Goal: Communication & Community: Answer question/provide support

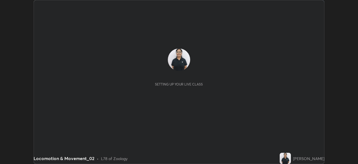
scroll to position [164, 358]
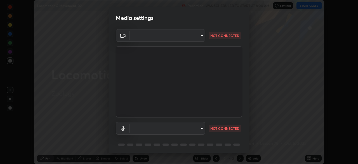
type input "3bea1df48e732a75bf676bd7aea8333698cc18d562ba91d0e9938fe52c76050e"
type input "7b22761036ad301dde5fcf49ee84bba252979cb7adbddb5ae9962c7faf3214cb"
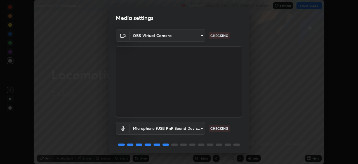
scroll to position [20, 0]
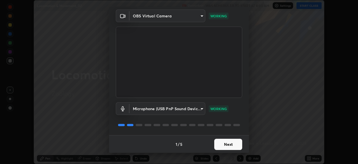
click at [220, 141] on button "Next" at bounding box center [228, 143] width 28 height 11
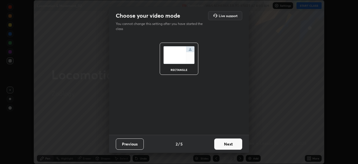
scroll to position [0, 0]
click at [219, 145] on button "Next" at bounding box center [228, 143] width 28 height 11
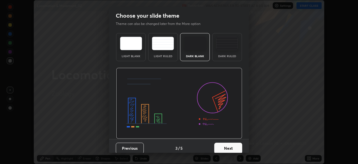
click at [220, 59] on div "Dark Ruled" at bounding box center [227, 47] width 30 height 28
click at [220, 149] on button "Next" at bounding box center [228, 147] width 28 height 11
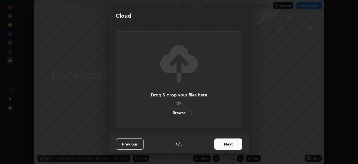
click at [220, 147] on button "Next" at bounding box center [228, 143] width 28 height 11
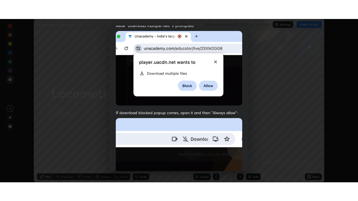
scroll to position [134, 0]
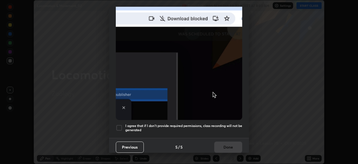
click at [120, 126] on div at bounding box center [119, 127] width 7 height 7
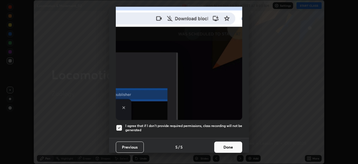
click at [220, 141] on button "Done" at bounding box center [228, 146] width 28 height 11
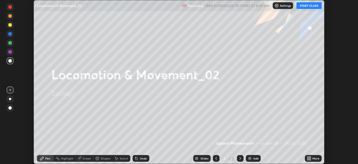
click at [304, 6] on button "START CLASS" at bounding box center [308, 5] width 25 height 7
click at [314, 155] on div "More" at bounding box center [313, 158] width 17 height 7
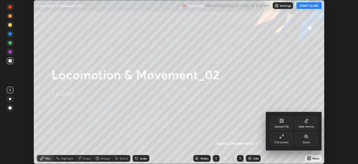
click at [286, 142] on div "Full screen" at bounding box center [282, 142] width 14 height 3
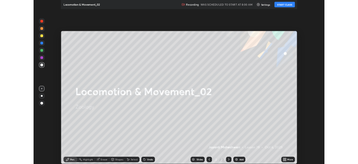
scroll to position [201, 358]
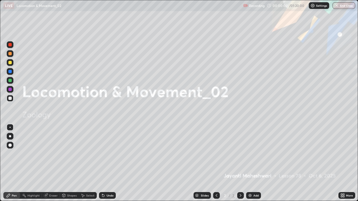
click at [254, 163] on div "Add" at bounding box center [255, 195] width 5 height 3
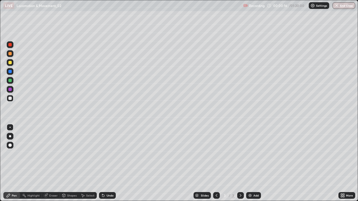
click at [67, 163] on div "Shapes" at bounding box center [69, 195] width 19 height 7
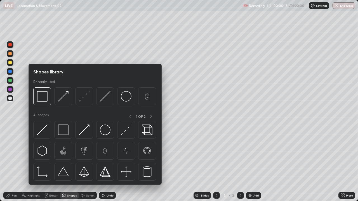
click at [64, 134] on img at bounding box center [63, 130] width 11 height 11
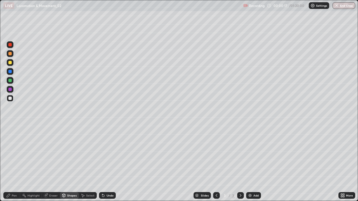
click at [12, 163] on div "Pen" at bounding box center [14, 195] width 5 height 3
click at [10, 136] on div at bounding box center [10, 136] width 2 height 2
click at [64, 163] on icon at bounding box center [64, 196] width 0 height 2
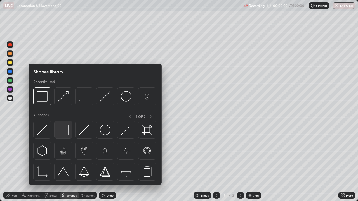
click at [59, 132] on img at bounding box center [63, 130] width 11 height 11
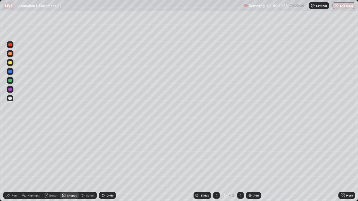
click at [11, 163] on div "Pen" at bounding box center [11, 195] width 17 height 7
click at [11, 146] on div at bounding box center [9, 145] width 3 height 3
click at [11, 54] on div at bounding box center [9, 53] width 3 height 3
click at [11, 89] on div at bounding box center [9, 89] width 3 height 3
click at [8, 55] on div at bounding box center [9, 53] width 3 height 3
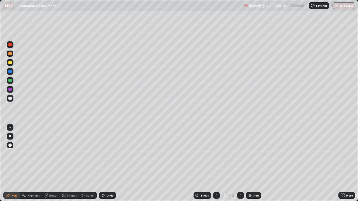
click at [11, 81] on div at bounding box center [9, 80] width 3 height 3
click at [10, 98] on div at bounding box center [9, 98] width 3 height 3
click at [10, 56] on div at bounding box center [10, 53] width 7 height 7
click at [108, 163] on div "Undo" at bounding box center [107, 195] width 17 height 7
click at [11, 101] on div at bounding box center [10, 98] width 7 height 7
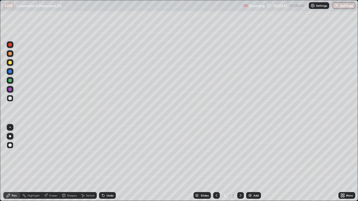
click at [7, 138] on div at bounding box center [10, 136] width 7 height 7
click at [11, 64] on div at bounding box center [9, 62] width 3 height 3
click at [110, 163] on div "Undo" at bounding box center [110, 195] width 7 height 3
click at [11, 80] on div at bounding box center [9, 80] width 3 height 3
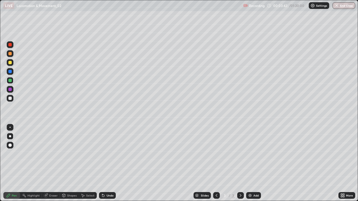
click at [11, 72] on div at bounding box center [9, 71] width 3 height 3
click at [13, 64] on div at bounding box center [10, 62] width 7 height 7
click at [13, 99] on div at bounding box center [10, 98] width 7 height 7
click at [12, 72] on div at bounding box center [10, 71] width 7 height 7
click at [110, 163] on div "Undo" at bounding box center [110, 195] width 7 height 3
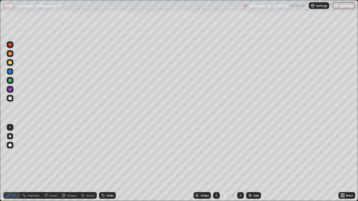
click at [110, 163] on div "Undo" at bounding box center [107, 195] width 17 height 7
click at [13, 100] on div at bounding box center [10, 98] width 7 height 7
click at [11, 82] on div at bounding box center [9, 80] width 3 height 3
click at [67, 163] on div "Shapes" at bounding box center [72, 195] width 10 height 3
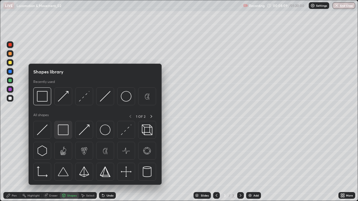
click at [61, 131] on img at bounding box center [63, 130] width 11 height 11
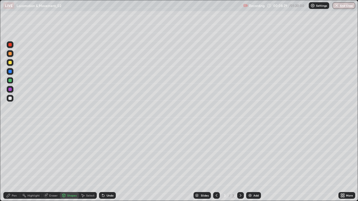
click at [10, 100] on div at bounding box center [10, 98] width 7 height 7
click at [13, 63] on div at bounding box center [10, 62] width 7 height 7
click at [17, 163] on div "Pen" at bounding box center [11, 195] width 17 height 7
click at [10, 98] on div at bounding box center [9, 98] width 3 height 3
click at [251, 163] on img at bounding box center [250, 195] width 4 height 4
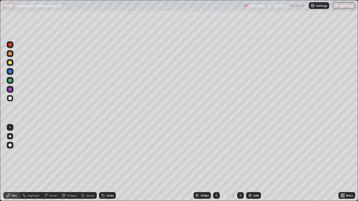
click at [48, 163] on div "Eraser" at bounding box center [51, 195] width 18 height 7
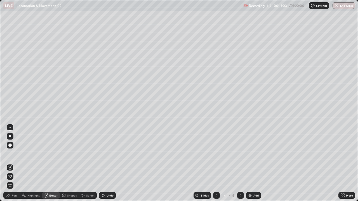
click at [69, 163] on div "Shapes" at bounding box center [72, 195] width 10 height 3
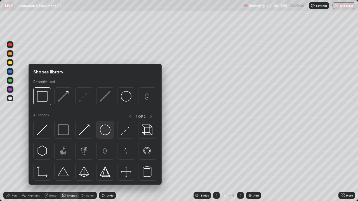
click at [104, 130] on img at bounding box center [105, 130] width 11 height 11
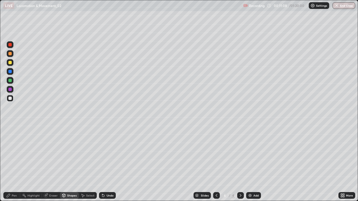
click at [10, 163] on icon at bounding box center [8, 195] width 4 height 4
click at [216, 163] on icon at bounding box center [216, 195] width 4 height 4
click at [240, 163] on icon at bounding box center [240, 195] width 4 height 4
click at [11, 81] on div at bounding box center [9, 80] width 3 height 3
click at [10, 72] on div at bounding box center [9, 71] width 3 height 3
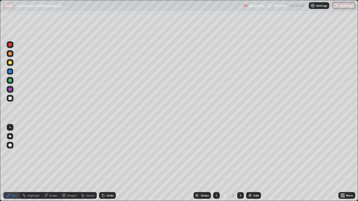
click at [29, 163] on div "Highlight" at bounding box center [33, 195] width 12 height 3
click at [11, 163] on icon at bounding box center [10, 176] width 4 height 4
click at [11, 163] on div "Pen" at bounding box center [11, 195] width 17 height 7
click at [9, 99] on div at bounding box center [9, 98] width 3 height 3
click at [32, 163] on div "Highlight" at bounding box center [33, 195] width 12 height 3
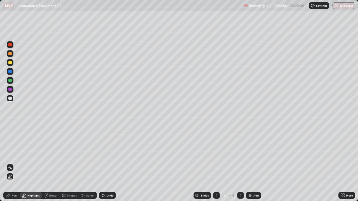
click at [10, 101] on div at bounding box center [10, 98] width 7 height 7
click at [13, 163] on div "Pen" at bounding box center [14, 195] width 5 height 3
click at [10, 81] on div at bounding box center [9, 80] width 3 height 3
click at [105, 163] on div "Undo" at bounding box center [107, 195] width 17 height 7
click at [10, 89] on div at bounding box center [9, 89] width 3 height 3
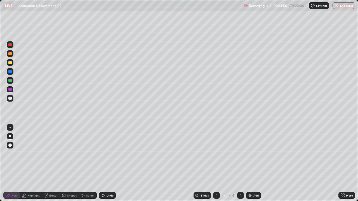
click at [10, 99] on div at bounding box center [9, 98] width 3 height 3
click at [107, 163] on div "Undo" at bounding box center [110, 195] width 7 height 3
click at [10, 63] on div at bounding box center [9, 62] width 3 height 3
click at [10, 127] on div at bounding box center [10, 127] width 1 height 1
click at [10, 99] on div at bounding box center [9, 98] width 3 height 3
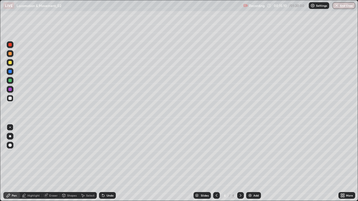
click at [104, 163] on div "Undo" at bounding box center [107, 195] width 17 height 7
click at [10, 72] on div at bounding box center [9, 71] width 3 height 3
click at [11, 135] on div at bounding box center [10, 136] width 2 height 2
click at [10, 99] on div at bounding box center [9, 98] width 3 height 3
click at [9, 82] on div at bounding box center [9, 80] width 3 height 3
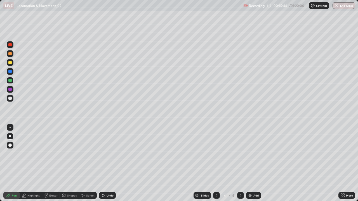
click at [9, 44] on div at bounding box center [9, 44] width 3 height 3
click at [11, 100] on div at bounding box center [9, 98] width 3 height 3
click at [13, 64] on div at bounding box center [10, 62] width 7 height 7
click at [215, 163] on icon at bounding box center [216, 195] width 4 height 4
click at [239, 163] on icon at bounding box center [240, 195] width 4 height 4
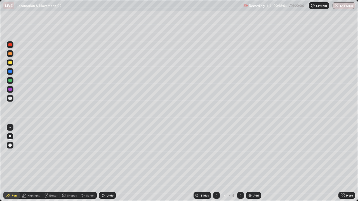
click at [254, 163] on div "Add" at bounding box center [255, 195] width 5 height 3
click at [10, 99] on div at bounding box center [9, 98] width 3 height 3
click at [65, 163] on icon at bounding box center [64, 195] width 4 height 4
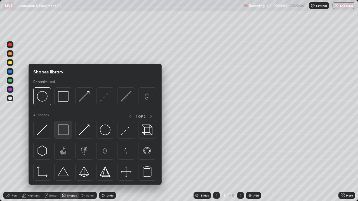
click at [61, 131] on img at bounding box center [63, 130] width 11 height 11
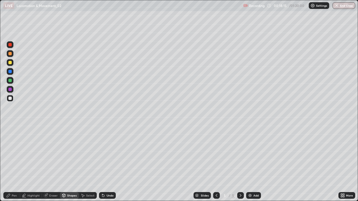
click at [49, 163] on div "Eraser" at bounding box center [53, 195] width 8 height 3
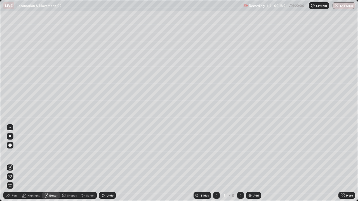
click at [216, 163] on icon at bounding box center [216, 195] width 4 height 4
click at [215, 163] on div at bounding box center [216, 195] width 7 height 11
click at [240, 163] on icon at bounding box center [241, 195] width 2 height 3
click at [10, 163] on icon at bounding box center [10, 176] width 4 height 5
click at [16, 163] on div "Pen" at bounding box center [14, 195] width 5 height 3
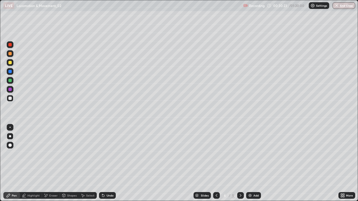
click at [239, 163] on icon at bounding box center [240, 195] width 4 height 4
click at [68, 163] on div "Shapes" at bounding box center [72, 195] width 10 height 3
click at [10, 163] on icon at bounding box center [8, 195] width 4 height 4
click at [11, 63] on div at bounding box center [9, 62] width 3 height 3
click at [11, 99] on div at bounding box center [9, 98] width 3 height 3
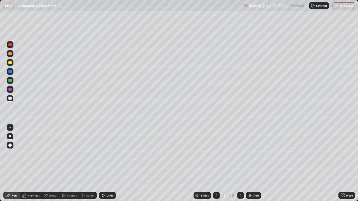
click at [107, 163] on div "Undo" at bounding box center [110, 195] width 7 height 3
click at [65, 163] on icon at bounding box center [64, 195] width 4 height 4
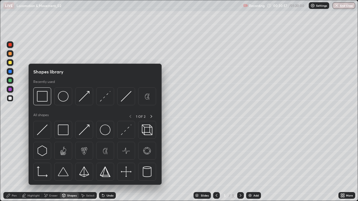
click at [42, 130] on img at bounding box center [42, 130] width 11 height 11
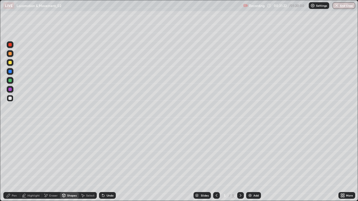
click at [48, 163] on div "Eraser" at bounding box center [51, 195] width 18 height 7
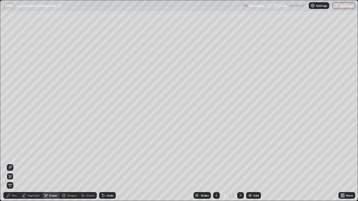
click at [11, 163] on icon at bounding box center [10, 168] width 4 height 4
click at [11, 163] on div "Pen" at bounding box center [11, 195] width 17 height 7
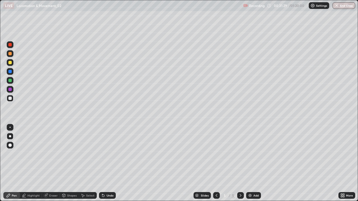
click at [69, 163] on div "Shapes" at bounding box center [72, 195] width 10 height 3
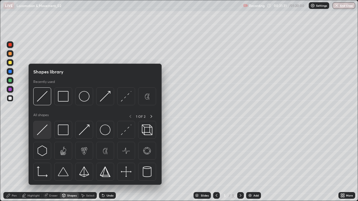
click at [44, 129] on img at bounding box center [42, 130] width 11 height 11
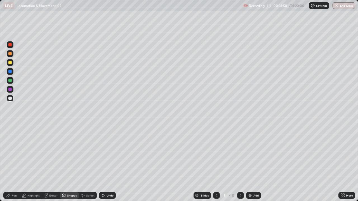
click at [11, 81] on div at bounding box center [9, 80] width 3 height 3
click at [11, 163] on icon at bounding box center [8, 195] width 4 height 4
click at [10, 54] on div at bounding box center [9, 53] width 3 height 3
click at [11, 81] on div at bounding box center [9, 80] width 3 height 3
click at [10, 100] on div at bounding box center [9, 98] width 3 height 3
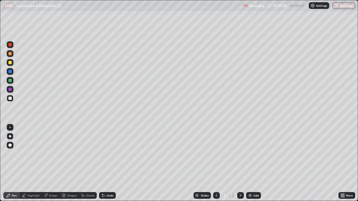
click at [10, 54] on div at bounding box center [9, 53] width 3 height 3
click at [105, 163] on icon at bounding box center [103, 195] width 4 height 4
click at [11, 45] on div at bounding box center [9, 44] width 3 height 3
click at [103, 163] on icon at bounding box center [103, 196] width 2 height 2
click at [11, 99] on div at bounding box center [9, 98] width 3 height 3
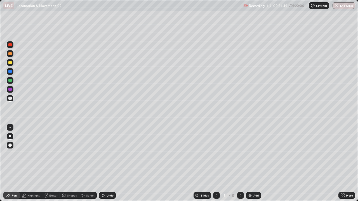
click at [10, 81] on div at bounding box center [9, 80] width 3 height 3
click at [11, 47] on div at bounding box center [10, 44] width 7 height 7
click at [11, 90] on div at bounding box center [9, 89] width 3 height 3
click at [11, 98] on div at bounding box center [9, 98] width 3 height 3
click at [10, 63] on div at bounding box center [9, 62] width 3 height 3
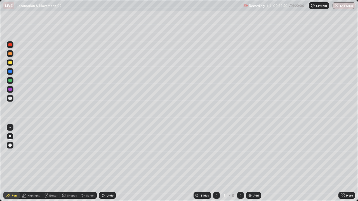
click at [10, 98] on div at bounding box center [9, 98] width 3 height 3
click at [103, 163] on icon at bounding box center [103, 196] width 2 height 2
click at [10, 81] on div at bounding box center [9, 80] width 3 height 3
click at [68, 163] on div "Shapes" at bounding box center [72, 195] width 10 height 3
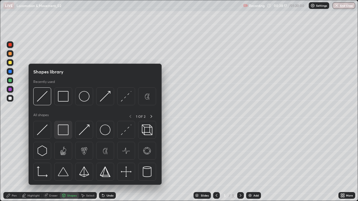
click at [63, 134] on img at bounding box center [63, 130] width 11 height 11
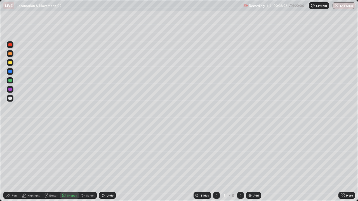
click at [9, 163] on icon at bounding box center [8, 195] width 3 height 3
click at [11, 101] on div at bounding box center [10, 98] width 7 height 7
click at [216, 163] on icon at bounding box center [217, 195] width 2 height 3
click at [240, 163] on icon at bounding box center [240, 195] width 4 height 4
click at [251, 163] on img at bounding box center [250, 195] width 4 height 4
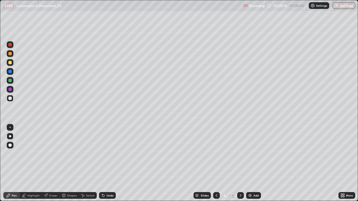
click at [111, 163] on div "Undo" at bounding box center [110, 195] width 7 height 3
click at [69, 163] on div "Shapes" at bounding box center [72, 195] width 10 height 3
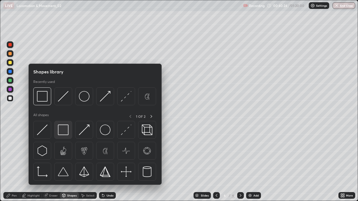
click at [63, 132] on img at bounding box center [63, 130] width 11 height 11
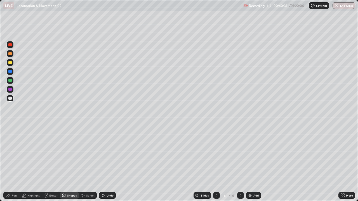
click at [5, 163] on div "Pen" at bounding box center [11, 195] width 17 height 7
click at [67, 163] on div "Shapes" at bounding box center [69, 195] width 19 height 7
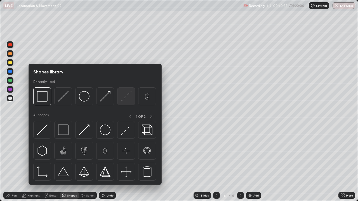
click at [125, 99] on img at bounding box center [126, 96] width 11 height 11
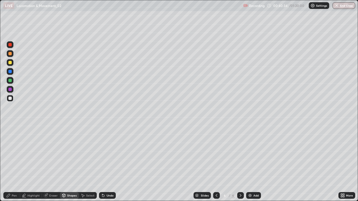
click at [10, 80] on div at bounding box center [9, 80] width 3 height 3
click at [10, 99] on div at bounding box center [9, 98] width 3 height 3
click at [11, 163] on div "Pen" at bounding box center [11, 195] width 17 height 7
click at [11, 65] on div at bounding box center [10, 62] width 7 height 7
click at [11, 98] on div at bounding box center [9, 98] width 3 height 3
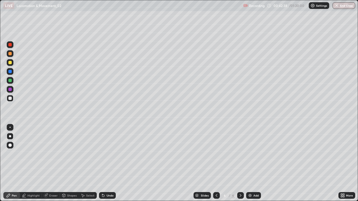
click at [10, 80] on div at bounding box center [9, 80] width 3 height 3
click at [10, 98] on div at bounding box center [9, 98] width 3 height 3
click at [111, 163] on div "Undo" at bounding box center [110, 195] width 7 height 3
click at [10, 89] on div at bounding box center [9, 89] width 3 height 3
click at [107, 163] on div "Undo" at bounding box center [110, 195] width 7 height 3
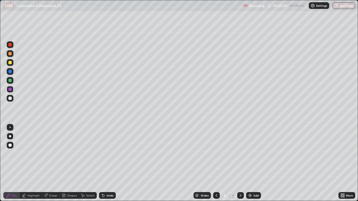
click at [11, 99] on div at bounding box center [9, 98] width 3 height 3
click at [11, 63] on div at bounding box center [9, 62] width 3 height 3
click at [216, 163] on icon at bounding box center [217, 195] width 2 height 3
click at [10, 80] on div at bounding box center [9, 80] width 3 height 3
click at [12, 99] on div at bounding box center [10, 98] width 7 height 7
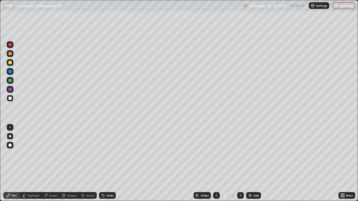
click at [10, 63] on div at bounding box center [9, 62] width 3 height 3
click at [112, 163] on div "Undo" at bounding box center [110, 195] width 7 height 3
click at [240, 163] on icon at bounding box center [240, 195] width 4 height 4
click at [11, 55] on div at bounding box center [10, 53] width 7 height 7
click at [253, 163] on div "Add" at bounding box center [255, 195] width 5 height 3
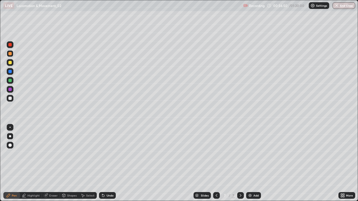
click at [9, 98] on div at bounding box center [9, 98] width 3 height 3
click at [11, 64] on div at bounding box center [9, 62] width 3 height 3
click at [10, 100] on div at bounding box center [10, 98] width 7 height 7
click at [10, 65] on div at bounding box center [10, 62] width 7 height 7
click at [10, 82] on div at bounding box center [9, 80] width 3 height 3
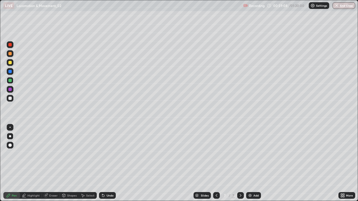
click at [10, 65] on div at bounding box center [10, 62] width 7 height 7
click at [249, 163] on img at bounding box center [250, 195] width 4 height 4
click at [64, 163] on icon at bounding box center [63, 195] width 3 height 3
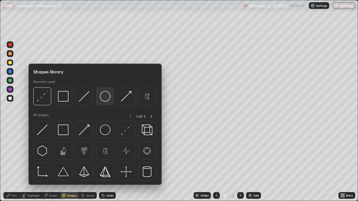
click at [106, 98] on img at bounding box center [105, 96] width 11 height 11
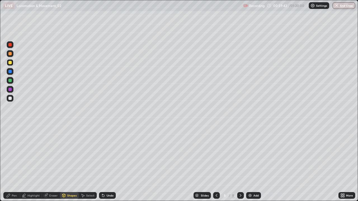
click at [106, 163] on div "Undo" at bounding box center [107, 195] width 17 height 7
click at [15, 163] on div "Pen" at bounding box center [11, 195] width 17 height 7
click at [10, 81] on div at bounding box center [9, 80] width 3 height 3
click at [108, 163] on div "Undo" at bounding box center [110, 195] width 7 height 3
click at [30, 163] on div "Highlight" at bounding box center [31, 195] width 22 height 7
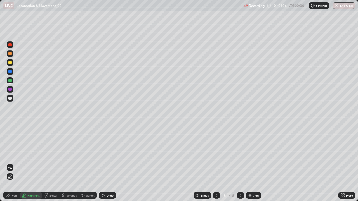
click at [10, 163] on icon at bounding box center [8, 195] width 4 height 4
click at [11, 55] on div at bounding box center [9, 53] width 3 height 3
click at [9, 98] on div at bounding box center [9, 98] width 3 height 3
click at [10, 81] on div at bounding box center [9, 80] width 3 height 3
click at [9, 63] on div at bounding box center [9, 62] width 3 height 3
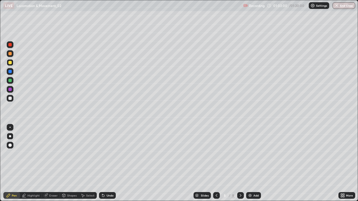
click at [10, 99] on div at bounding box center [9, 98] width 3 height 3
click at [216, 163] on icon at bounding box center [216, 195] width 4 height 4
click at [213, 163] on div at bounding box center [216, 195] width 7 height 7
click at [240, 163] on icon at bounding box center [240, 195] width 4 height 4
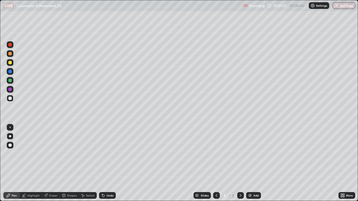
click at [9, 90] on div at bounding box center [9, 89] width 3 height 3
click at [10, 81] on div at bounding box center [9, 80] width 3 height 3
click at [10, 98] on div at bounding box center [9, 98] width 3 height 3
click at [252, 163] on div "Add" at bounding box center [253, 195] width 15 height 7
click at [10, 63] on div at bounding box center [9, 62] width 3 height 3
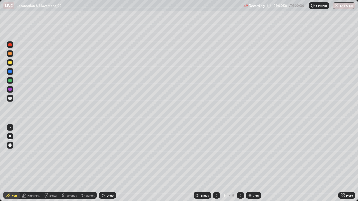
click at [216, 163] on icon at bounding box center [216, 195] width 4 height 4
click at [240, 163] on icon at bounding box center [240, 195] width 4 height 4
click at [10, 82] on div at bounding box center [9, 80] width 3 height 3
click at [10, 55] on div at bounding box center [9, 53] width 3 height 3
click at [10, 98] on div at bounding box center [9, 98] width 3 height 3
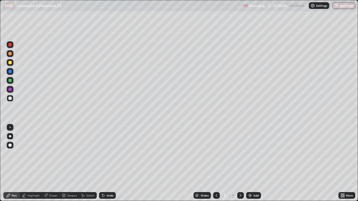
click at [9, 81] on div at bounding box center [9, 80] width 3 height 3
click at [10, 54] on div at bounding box center [9, 53] width 3 height 3
click at [10, 127] on div at bounding box center [10, 127] width 1 height 1
click at [10, 98] on div at bounding box center [9, 98] width 3 height 3
click at [10, 136] on div at bounding box center [10, 136] width 2 height 2
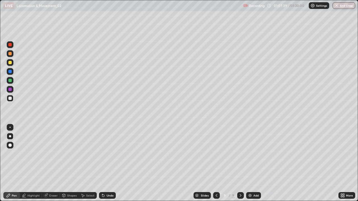
click at [11, 63] on div at bounding box center [9, 62] width 3 height 3
click at [13, 81] on div at bounding box center [10, 80] width 7 height 7
click at [13, 98] on div at bounding box center [10, 98] width 7 height 7
click at [13, 80] on div at bounding box center [10, 80] width 7 height 7
click at [8, 54] on div at bounding box center [9, 53] width 3 height 3
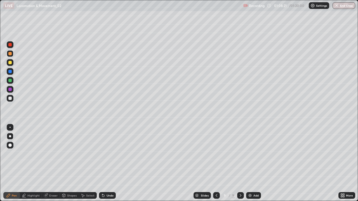
click at [13, 98] on div at bounding box center [10, 98] width 7 height 7
click at [11, 56] on div at bounding box center [10, 53] width 7 height 7
click at [12, 99] on div at bounding box center [10, 98] width 7 height 7
click at [108, 163] on div "Undo" at bounding box center [110, 195] width 7 height 3
click at [136, 163] on div "Slides 9 / 9 Add" at bounding box center [227, 195] width 223 height 11
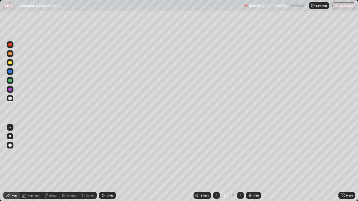
click at [108, 163] on div "Undo" at bounding box center [110, 195] width 7 height 3
click at [109, 163] on div "Undo" at bounding box center [110, 195] width 7 height 3
click at [110, 163] on div "Undo" at bounding box center [110, 195] width 7 height 3
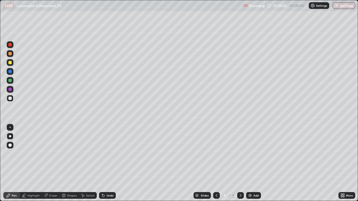
click at [110, 163] on div "Undo" at bounding box center [110, 195] width 7 height 3
click at [216, 163] on icon at bounding box center [216, 195] width 4 height 4
click at [216, 163] on icon at bounding box center [217, 195] width 2 height 3
click at [12, 65] on div at bounding box center [10, 62] width 7 height 7
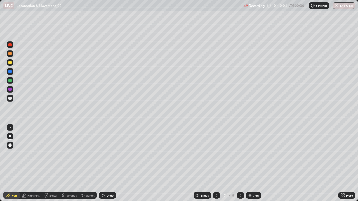
click at [10, 98] on div at bounding box center [9, 98] width 3 height 3
click at [107, 163] on div "Undo" at bounding box center [110, 195] width 7 height 3
click at [107, 163] on div "Undo" at bounding box center [107, 195] width 17 height 7
click at [108, 163] on div "Undo" at bounding box center [107, 195] width 17 height 7
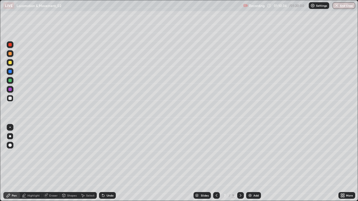
click at [108, 163] on div "Undo" at bounding box center [107, 195] width 17 height 7
click at [107, 163] on div "Undo" at bounding box center [107, 195] width 17 height 7
click at [9, 55] on div at bounding box center [9, 53] width 3 height 3
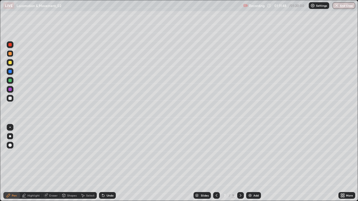
click at [10, 62] on div at bounding box center [9, 62] width 3 height 3
click at [240, 163] on icon at bounding box center [240, 195] width 4 height 4
click at [216, 163] on icon at bounding box center [216, 195] width 4 height 4
click at [11, 81] on div at bounding box center [9, 80] width 3 height 3
click at [239, 163] on div at bounding box center [240, 195] width 7 height 11
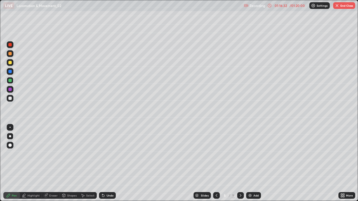
click at [240, 163] on icon at bounding box center [240, 195] width 4 height 4
click at [216, 163] on icon at bounding box center [216, 195] width 4 height 4
click at [242, 163] on div at bounding box center [240, 195] width 7 height 7
click at [215, 163] on icon at bounding box center [216, 195] width 4 height 4
click at [216, 163] on icon at bounding box center [216, 195] width 4 height 4
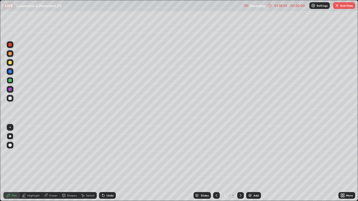
click at [216, 163] on icon at bounding box center [216, 195] width 4 height 4
click at [240, 163] on icon at bounding box center [240, 195] width 4 height 4
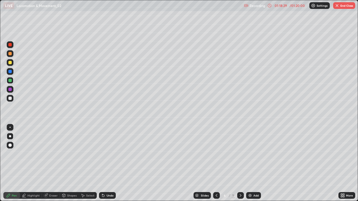
click at [242, 163] on div at bounding box center [240, 195] width 7 height 7
click at [216, 163] on icon at bounding box center [216, 195] width 4 height 4
click at [215, 163] on div at bounding box center [216, 195] width 7 height 7
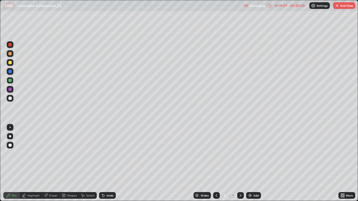
click at [240, 163] on icon at bounding box center [241, 195] width 2 height 3
click at [240, 163] on icon at bounding box center [240, 195] width 4 height 4
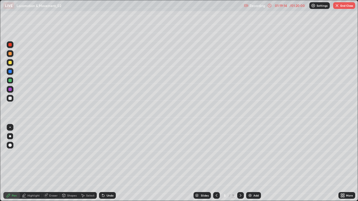
click at [240, 163] on div at bounding box center [240, 195] width 7 height 7
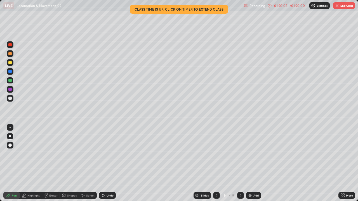
click at [219, 163] on div at bounding box center [216, 195] width 7 height 7
click at [216, 163] on icon at bounding box center [216, 195] width 4 height 4
click at [215, 163] on icon at bounding box center [216, 195] width 4 height 4
click at [216, 163] on icon at bounding box center [217, 195] width 2 height 3
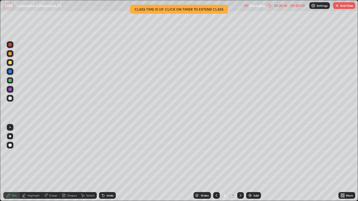
click at [216, 163] on icon at bounding box center [217, 195] width 2 height 3
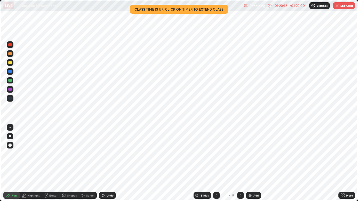
click at [240, 163] on icon at bounding box center [240, 195] width 4 height 4
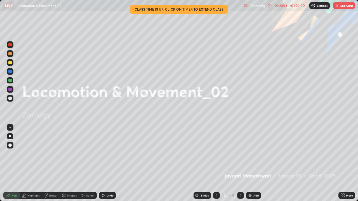
click at [240, 163] on icon at bounding box center [240, 195] width 4 height 4
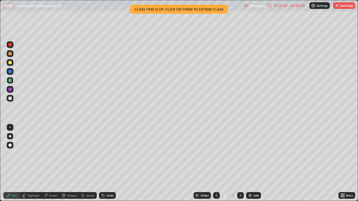
click at [240, 163] on icon at bounding box center [240, 195] width 4 height 4
click at [242, 163] on icon at bounding box center [240, 195] width 4 height 4
click at [216, 163] on icon at bounding box center [216, 195] width 4 height 4
click at [240, 163] on icon at bounding box center [240, 195] width 4 height 4
click at [240, 163] on icon at bounding box center [241, 195] width 2 height 3
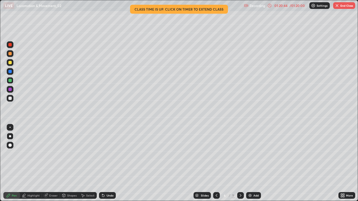
click at [239, 163] on icon at bounding box center [240, 195] width 4 height 4
click at [240, 163] on icon at bounding box center [240, 195] width 4 height 4
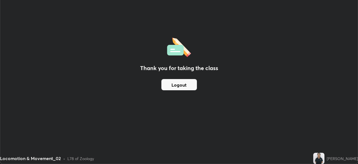
scroll to position [27796, 27602]
